Goal: Communication & Community: Ask a question

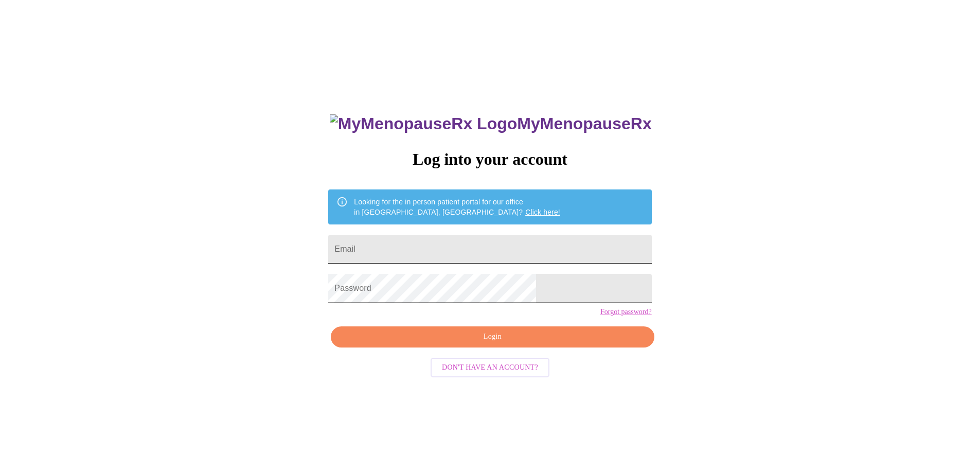
click at [406, 238] on input "Email" at bounding box center [489, 249] width 323 height 29
type input "[EMAIL_ADDRESS][DOMAIN_NAME]"
click at [458, 347] on button "Login" at bounding box center [492, 336] width 323 height 21
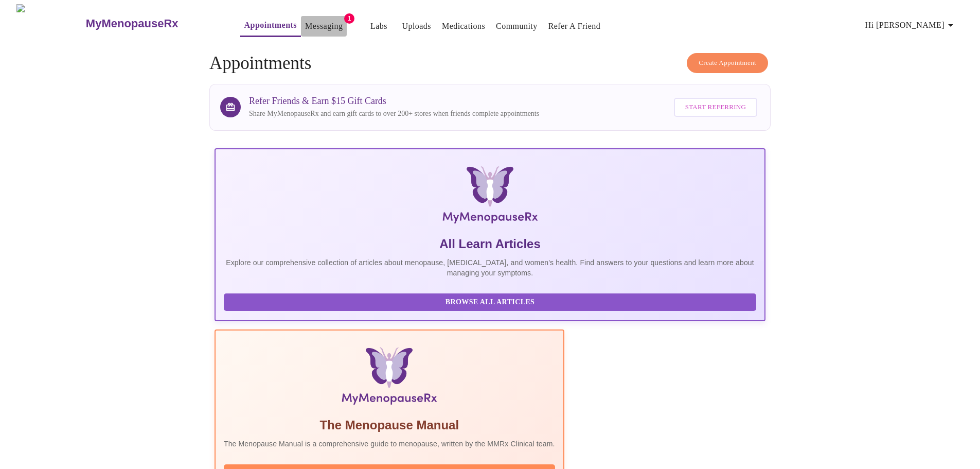
click at [305, 19] on link "Messaging" at bounding box center [324, 26] width 38 height 14
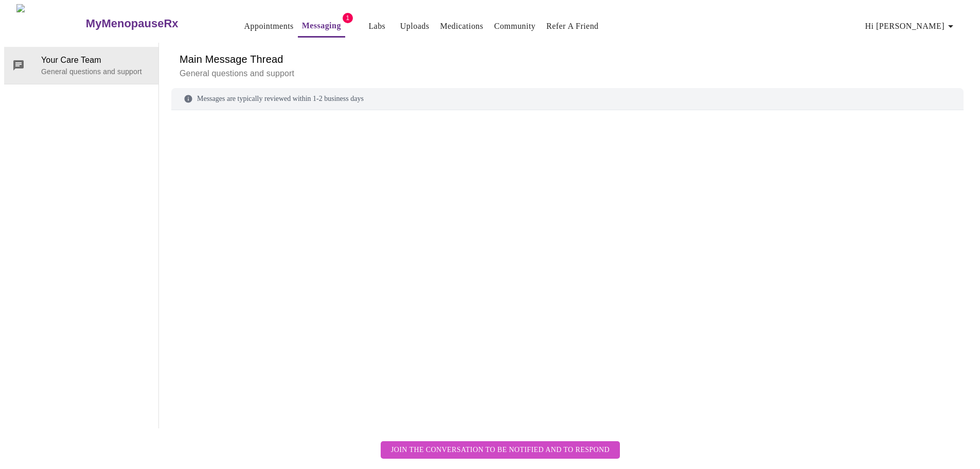
scroll to position [39, 0]
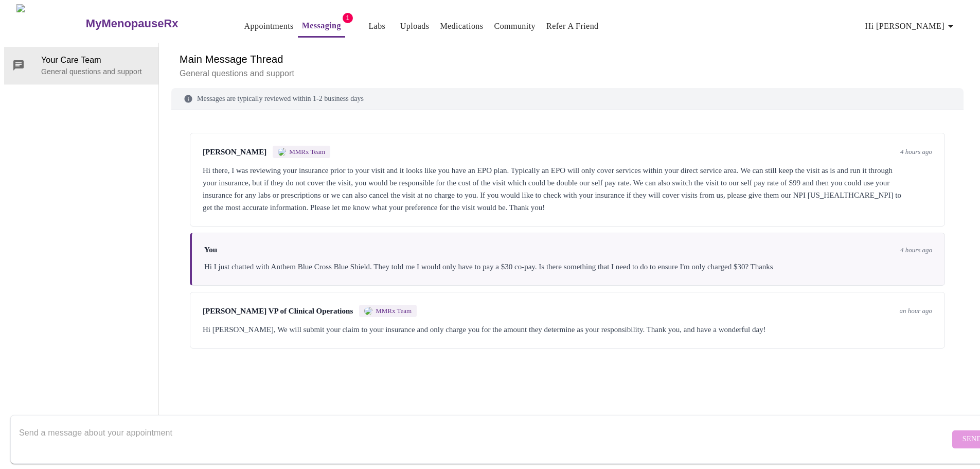
click at [902, 432] on textarea "Send a message about your appointment" at bounding box center [484, 439] width 931 height 33
type textarea "Thanks"
click at [963, 434] on span "Send" at bounding box center [973, 439] width 20 height 13
click at [894, 433] on textarea "Send a message about your appointment" at bounding box center [488, 439] width 938 height 33
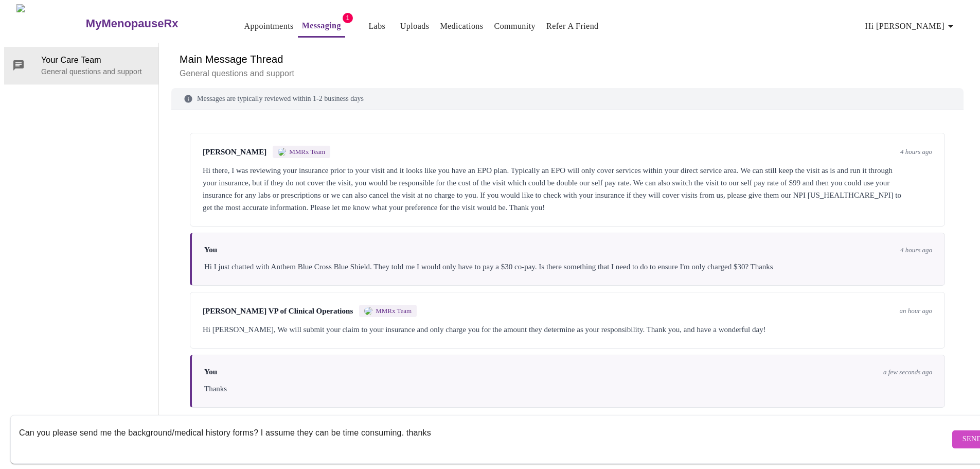
type textarea "Can you please send me the background/medical history forms? I assume they can …"
click at [963, 433] on span "Send" at bounding box center [973, 439] width 20 height 13
